Goal: Navigation & Orientation: Find specific page/section

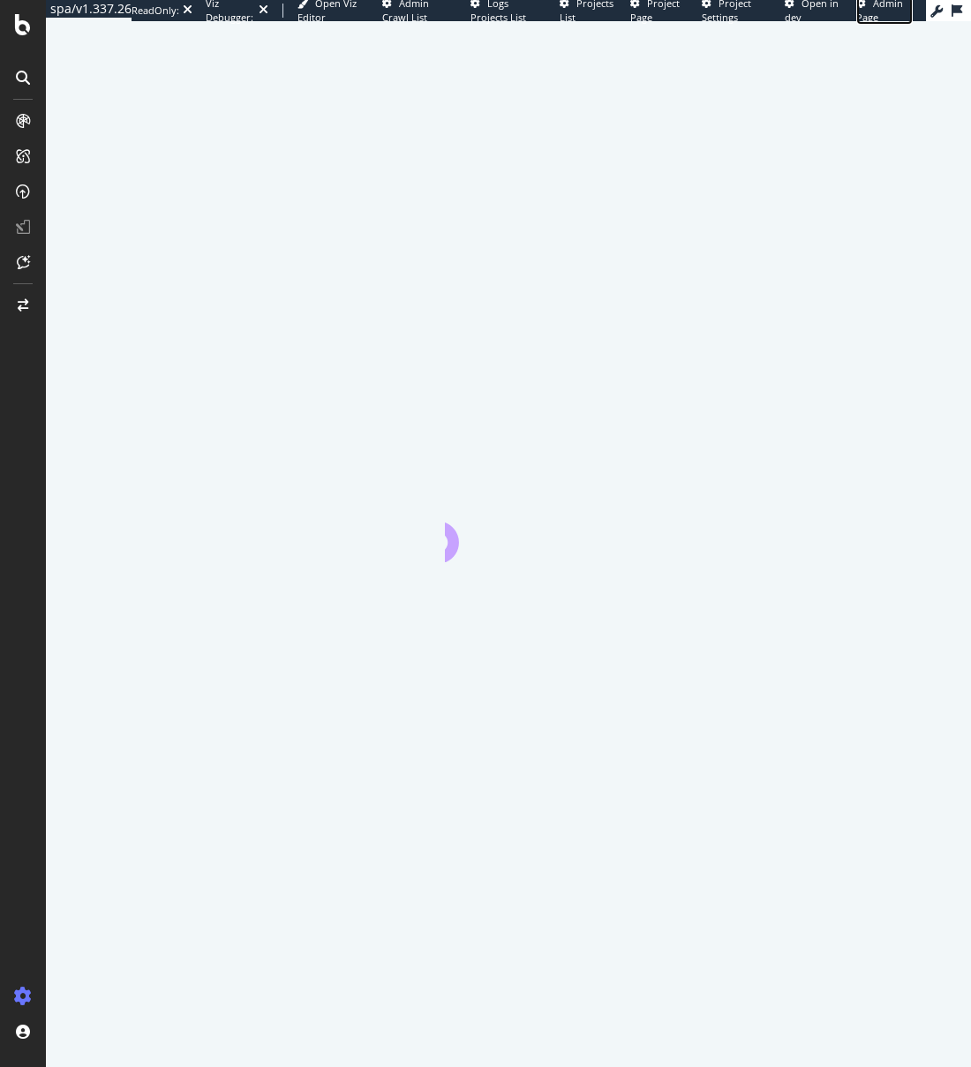
click at [873, 11] on span "Admin Page" at bounding box center [879, 9] width 47 height 27
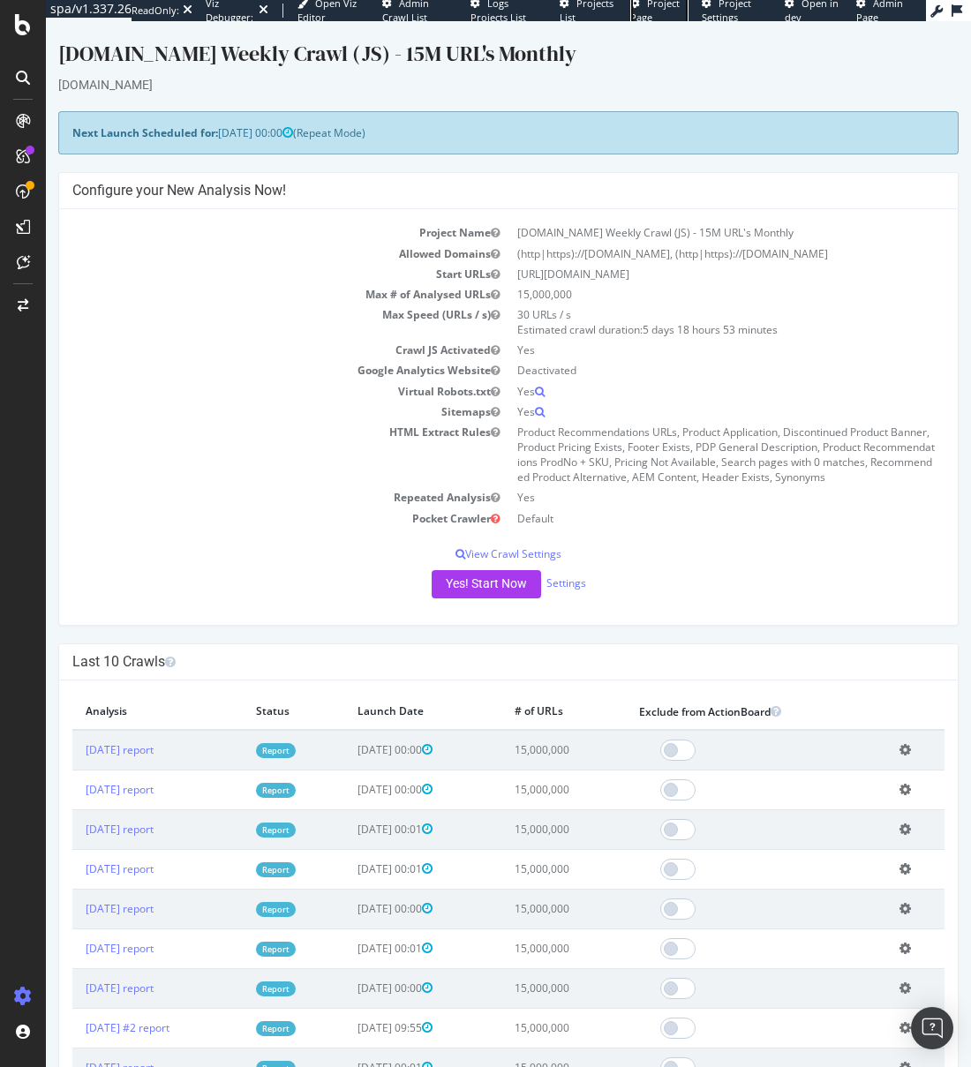
click at [648, 9] on span "Project Page" at bounding box center [654, 9] width 49 height 27
